Goal: Information Seeking & Learning: Learn about a topic

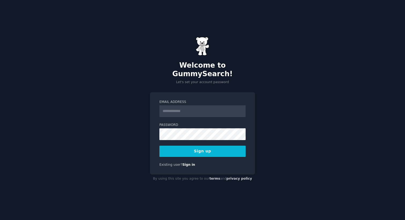
click at [206, 107] on input "Email Address" at bounding box center [202, 112] width 86 height 12
type input "**********"
click at [221, 147] on button "Sign up" at bounding box center [202, 151] width 86 height 11
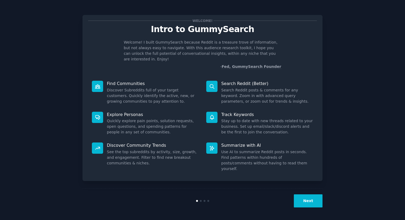
click at [218, 81] on dt "Search Reddit (Better)" at bounding box center [259, 84] width 107 height 6
click at [213, 84] on icon at bounding box center [212, 87] width 6 height 6
click at [304, 197] on button "Next" at bounding box center [308, 201] width 29 height 13
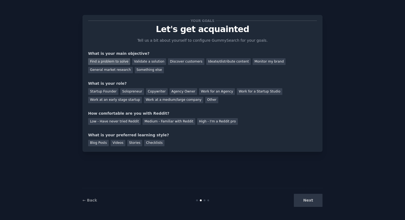
click at [115, 61] on div "Find a problem to solve" at bounding box center [109, 61] width 42 height 7
click at [184, 60] on div "Discover customers" at bounding box center [186, 61] width 36 height 7
click at [118, 69] on div "General market research" at bounding box center [110, 70] width 45 height 7
click at [130, 90] on div "Solopreneur" at bounding box center [132, 91] width 24 height 7
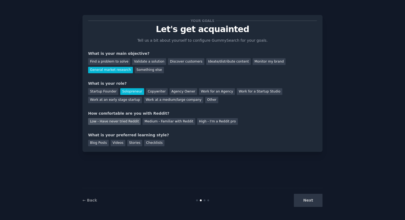
click at [124, 122] on div "Low - Have never tried Reddit" at bounding box center [114, 121] width 53 height 7
click at [115, 144] on div "Videos" at bounding box center [118, 143] width 15 height 7
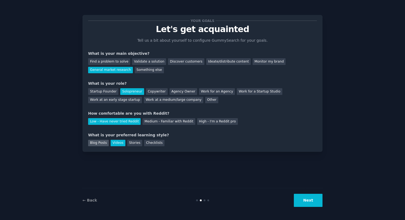
click at [102, 143] on div "Blog Posts" at bounding box center [98, 143] width 21 height 7
click at [118, 143] on div "Videos" at bounding box center [118, 143] width 15 height 7
click at [321, 203] on button "Next" at bounding box center [308, 200] width 29 height 13
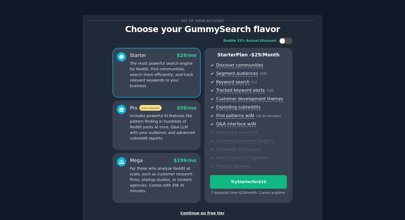
scroll to position [33, 0]
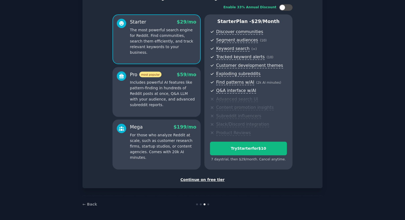
click at [207, 179] on div "Continue on free tier" at bounding box center [202, 180] width 229 height 6
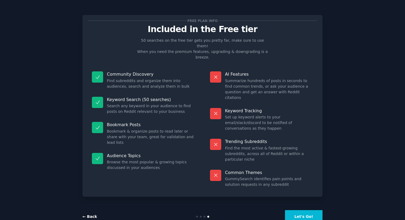
click at [88, 215] on link "← Back" at bounding box center [90, 217] width 14 height 4
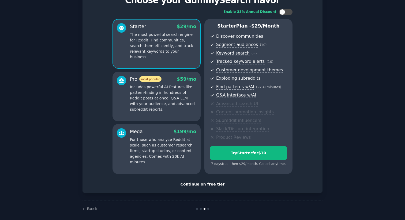
scroll to position [33, 0]
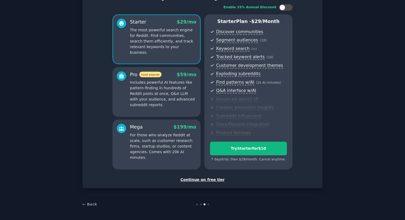
click at [205, 181] on div "Continue on free tier" at bounding box center [202, 180] width 229 height 6
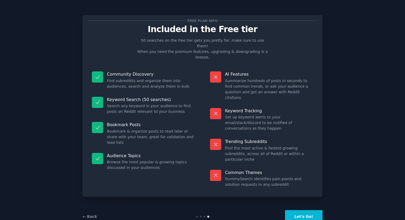
click at [301, 211] on button "Let's Go!" at bounding box center [304, 217] width 38 height 13
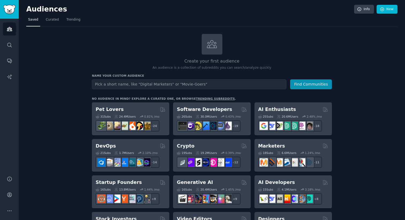
click at [196, 82] on input "text" at bounding box center [189, 85] width 194 height 10
type input "f"
type input "restaurateur"
click at [320, 85] on button "Find Communities" at bounding box center [311, 85] width 42 height 10
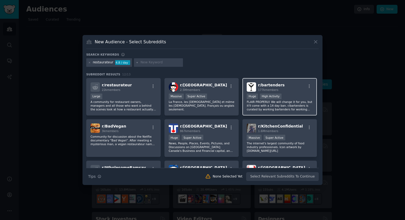
click at [263, 90] on span "177k members" at bounding box center [268, 89] width 20 height 3
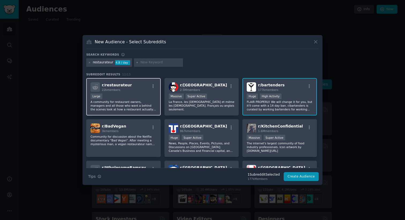
click at [129, 89] on div "r/ restaurateur 22k members" at bounding box center [124, 87] width 66 height 9
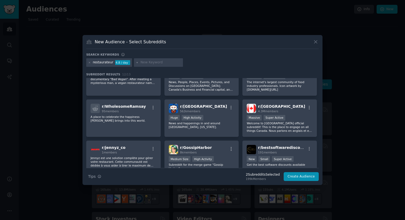
scroll to position [60, 0]
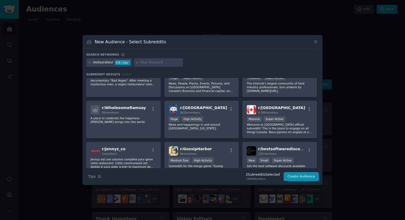
click at [155, 63] on input "text" at bounding box center [160, 62] width 41 height 5
type input "france"
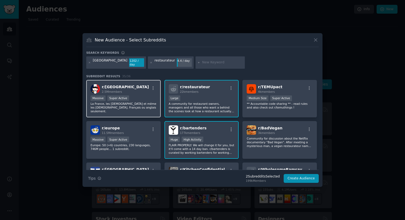
click at [130, 91] on div "r/ france 2.5M members" at bounding box center [124, 88] width 66 height 9
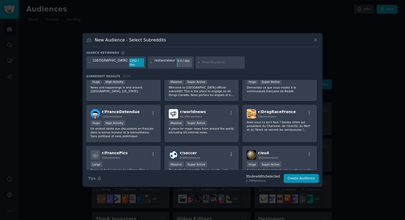
scroll to position [139, 0]
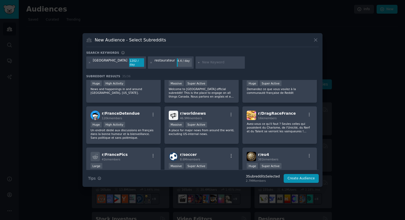
click at [299, 90] on p "Demandez ce que vous voulez à la communauté française de Reddit" at bounding box center [280, 91] width 66 height 8
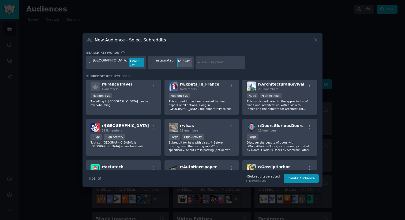
scroll to position [293, 0]
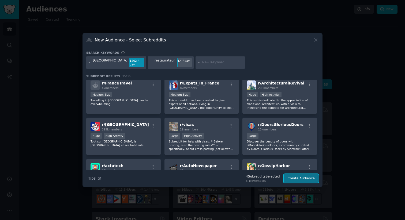
click at [307, 176] on button "Create Audience" at bounding box center [301, 178] width 35 height 9
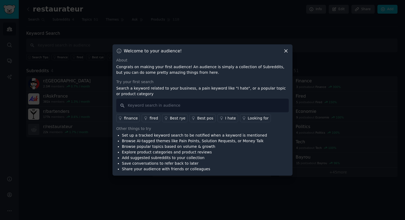
click at [286, 51] on icon at bounding box center [286, 51] width 3 height 3
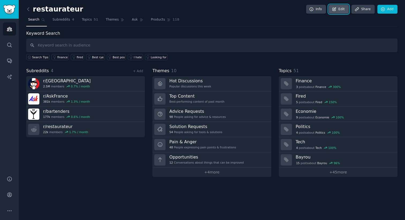
click at [341, 12] on link "Edit" at bounding box center [339, 9] width 20 height 9
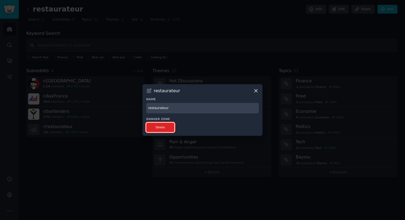
click at [160, 127] on button "Delete" at bounding box center [160, 127] width 28 height 9
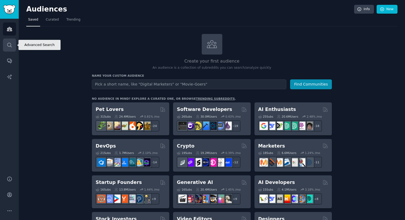
click at [12, 44] on icon "Sidebar" at bounding box center [10, 45] width 6 height 6
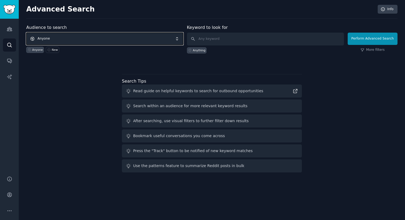
click at [168, 39] on span "Anyone" at bounding box center [104, 39] width 157 height 12
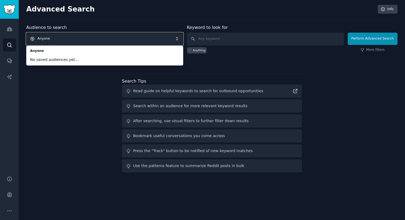
click at [160, 37] on span "Anyone" at bounding box center [104, 39] width 157 height 12
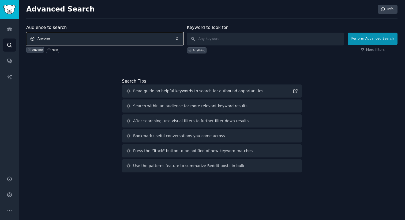
click at [160, 37] on span "Anyone" at bounding box center [104, 39] width 157 height 12
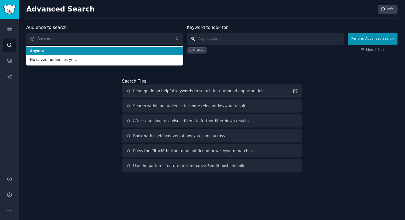
click at [218, 39] on input "text" at bounding box center [265, 39] width 157 height 13
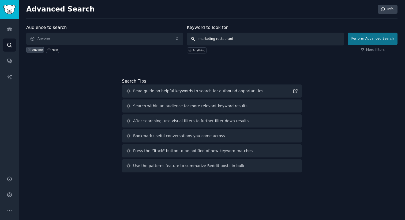
type input "marketing restaurant"
click at [384, 36] on button "Perform Advanced Search" at bounding box center [373, 39] width 50 height 12
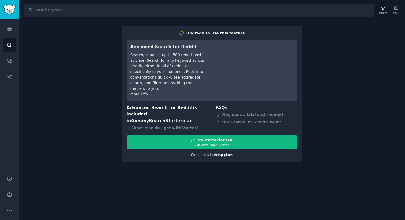
click at [222, 153] on link "Compare all pricing plans" at bounding box center [212, 155] width 42 height 4
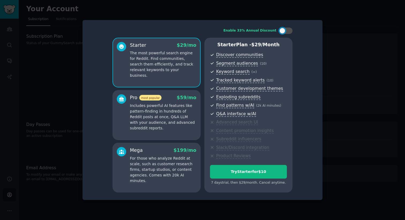
click at [340, 62] on div at bounding box center [202, 110] width 405 height 220
